Goal: Navigation & Orientation: Find specific page/section

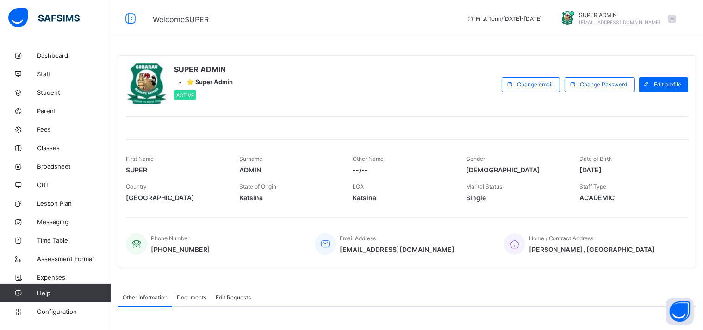
click at [637, 24] on span "[EMAIL_ADDRESS][DOMAIN_NAME]" at bounding box center [620, 22] width 82 height 6
click at [652, 90] on span "Subscription" at bounding box center [638, 90] width 46 height 7
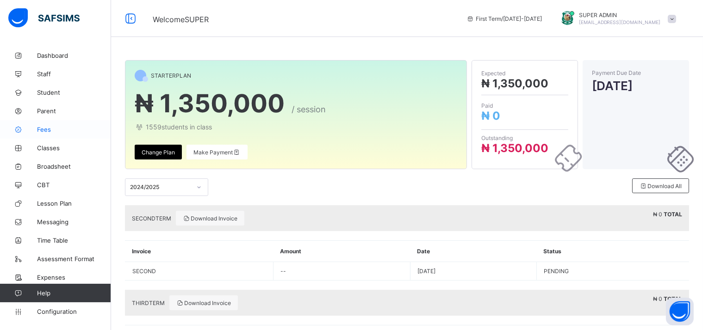
click at [43, 129] on span "Fees" at bounding box center [74, 129] width 74 height 7
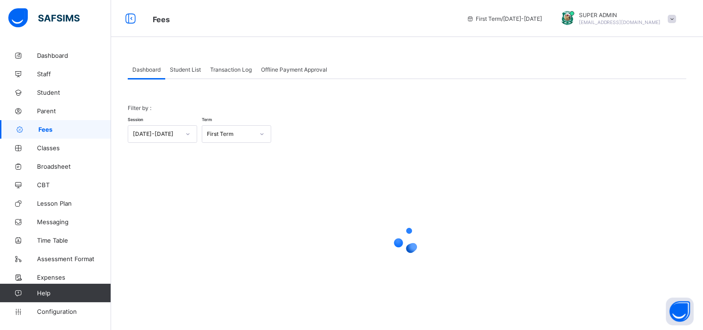
click at [51, 91] on span "Student" at bounding box center [74, 92] width 74 height 7
click at [39, 72] on span "Staff" at bounding box center [74, 73] width 74 height 7
click at [43, 167] on span "Broadsheet" at bounding box center [74, 166] width 74 height 7
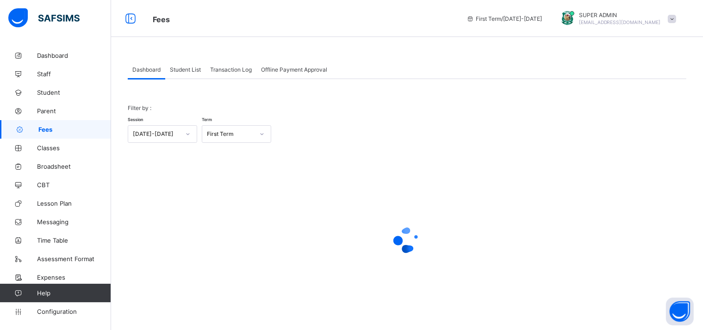
click at [43, 167] on span "Broadsheet" at bounding box center [74, 166] width 74 height 7
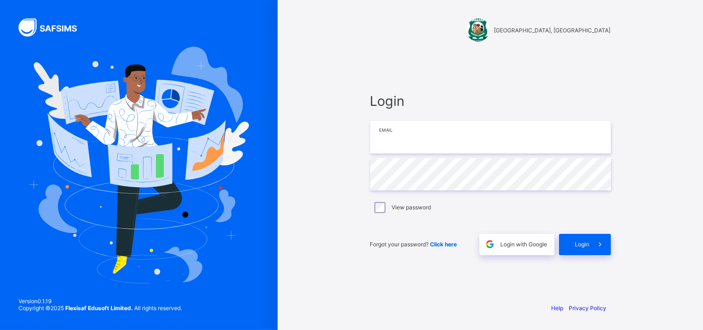
type input "**********"
